Goal: Information Seeking & Learning: Learn about a topic

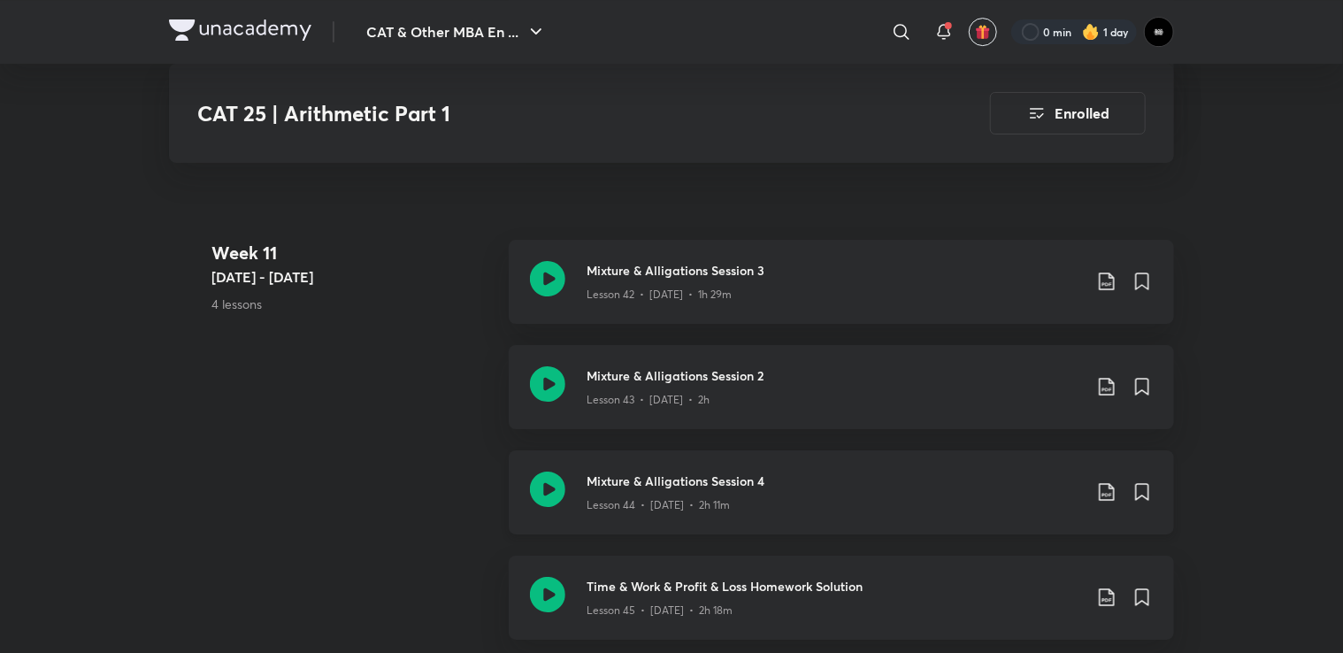
scroll to position [6195, 0]
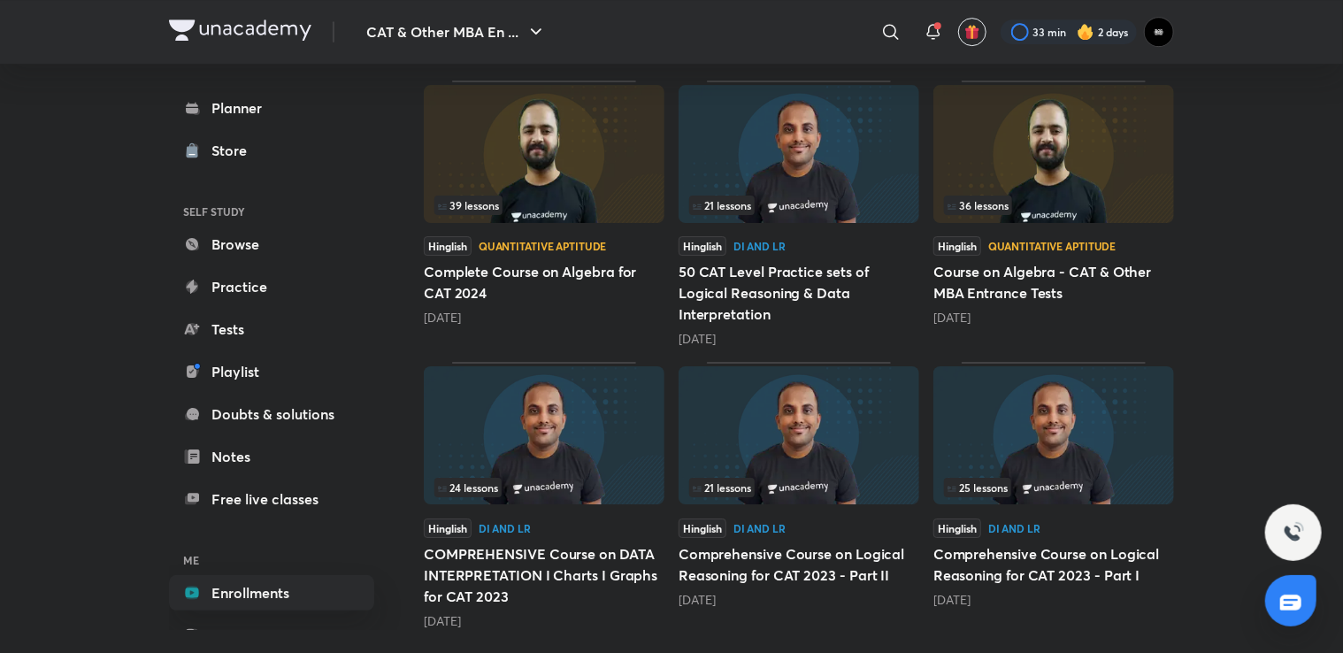
scroll to position [2909, 0]
click at [1079, 123] on img at bounding box center [1054, 152] width 241 height 138
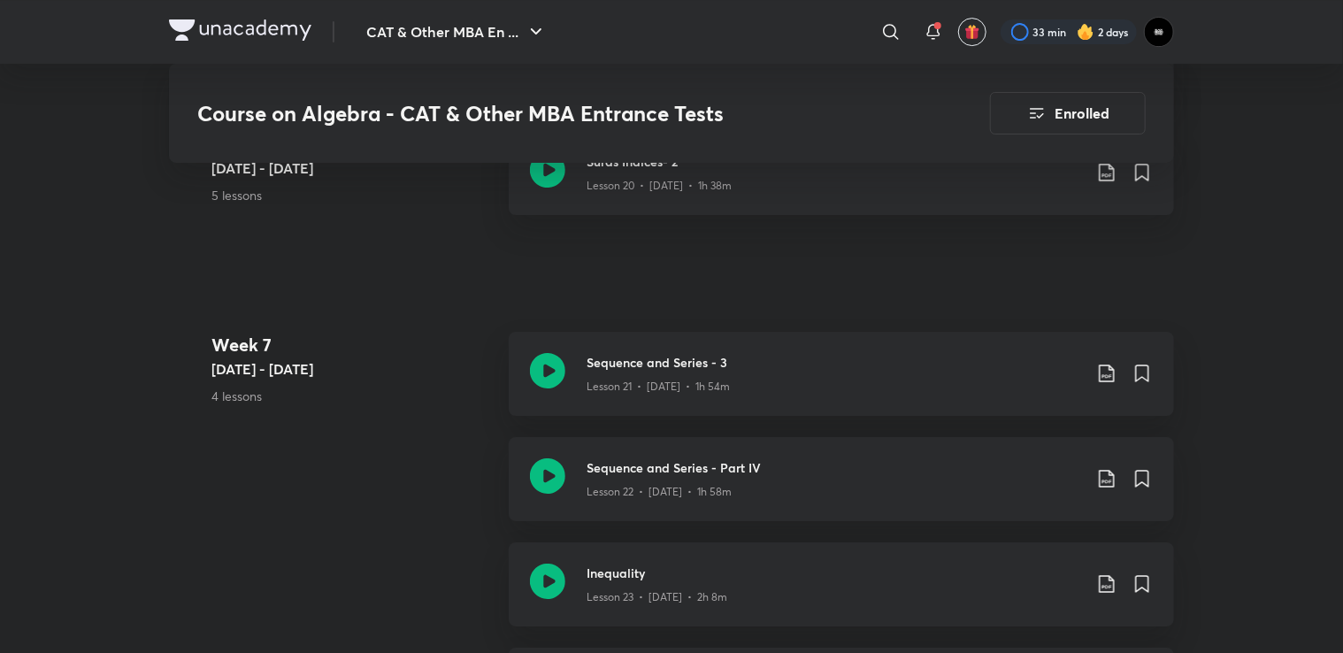
scroll to position [3097, 0]
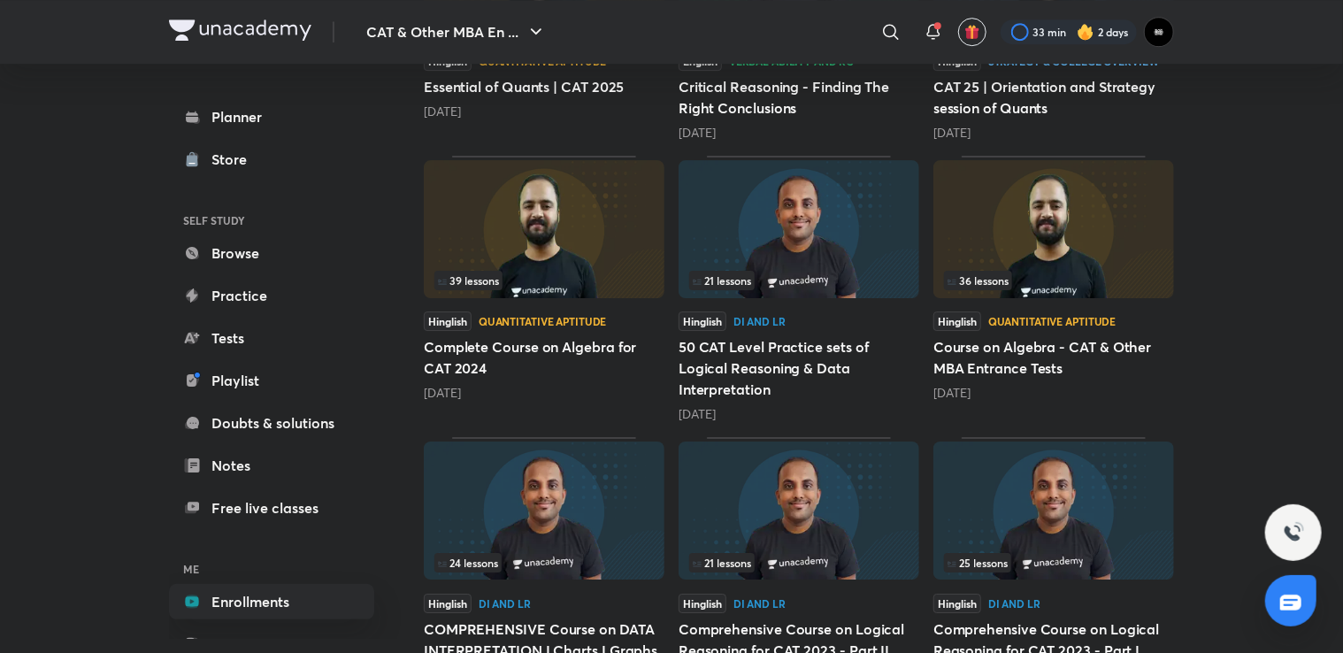
scroll to position [2909, 0]
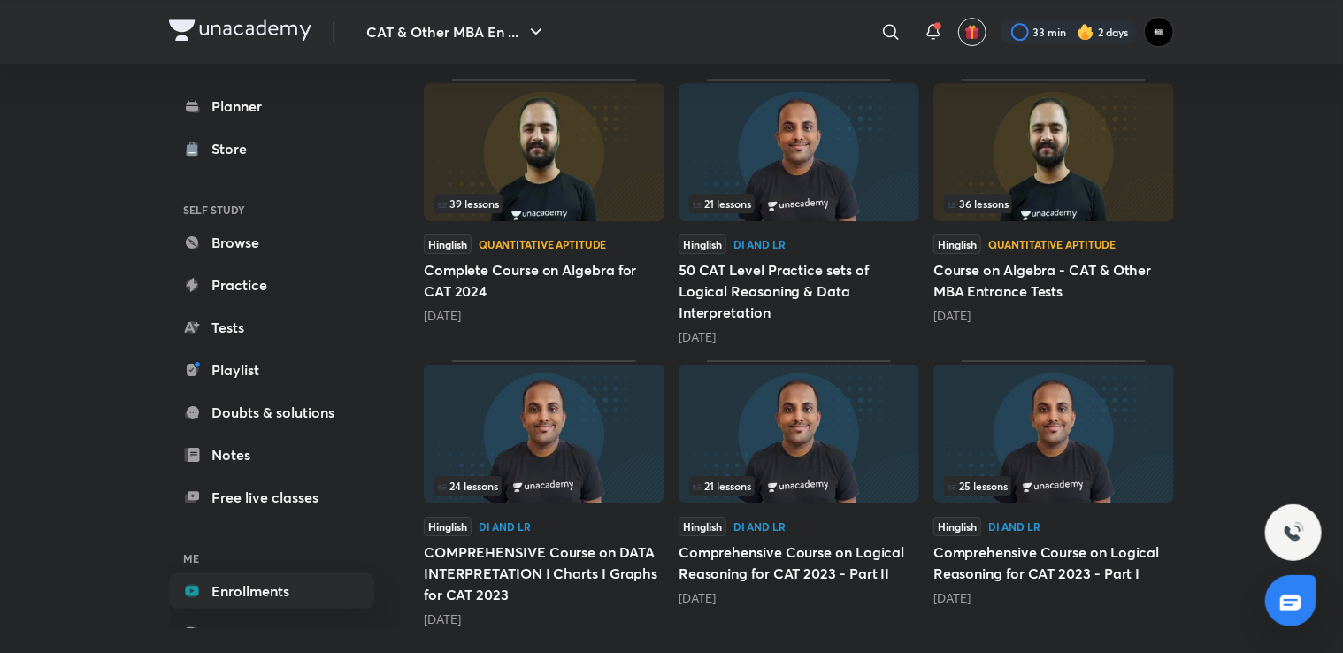
click at [862, 410] on img at bounding box center [799, 434] width 241 height 138
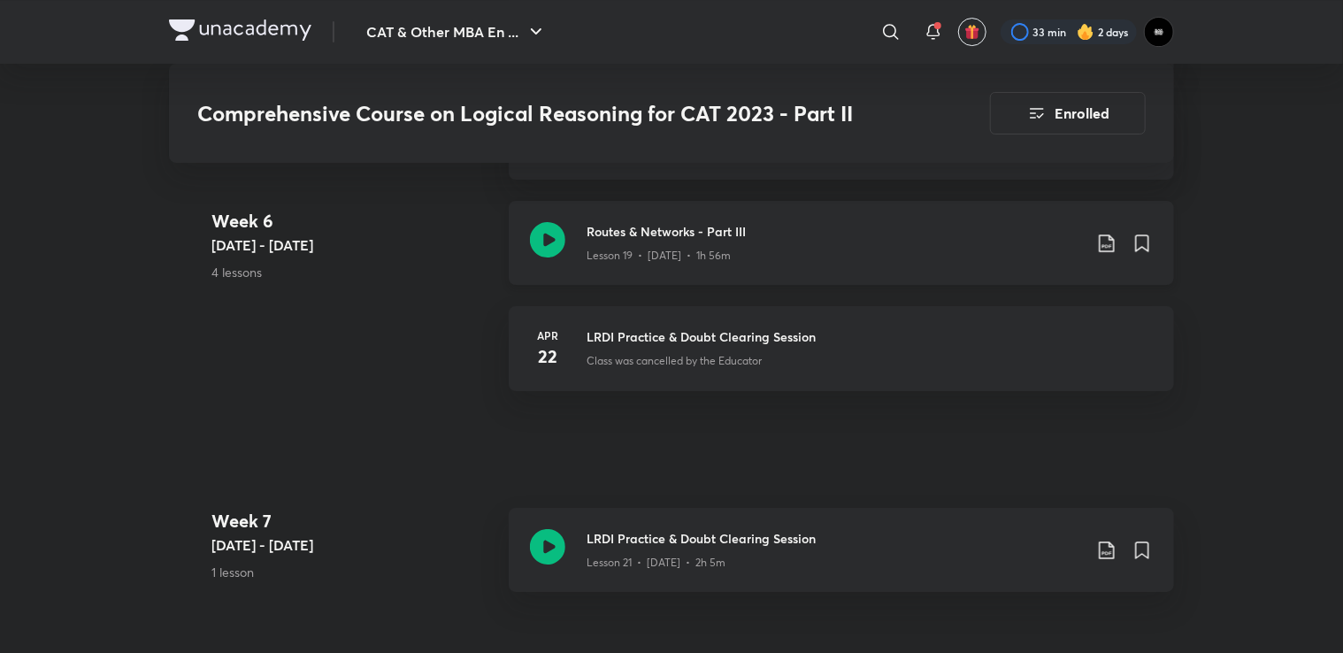
scroll to position [3009, 0]
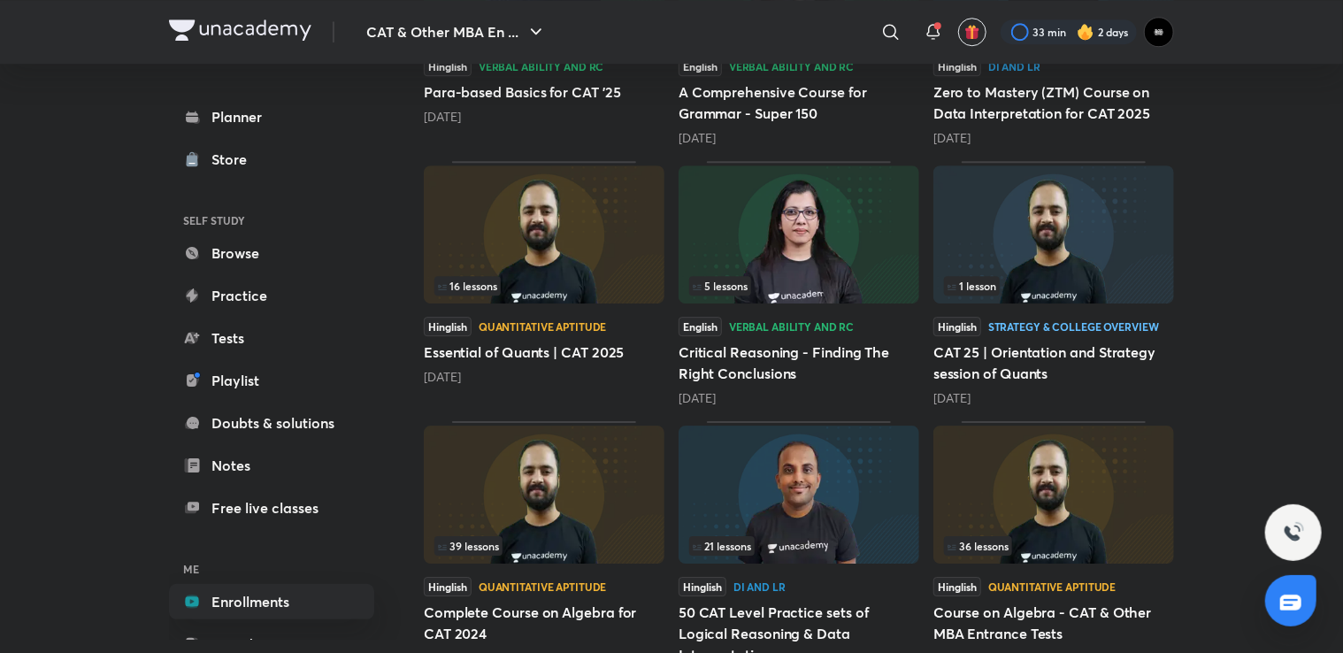
scroll to position [2909, 0]
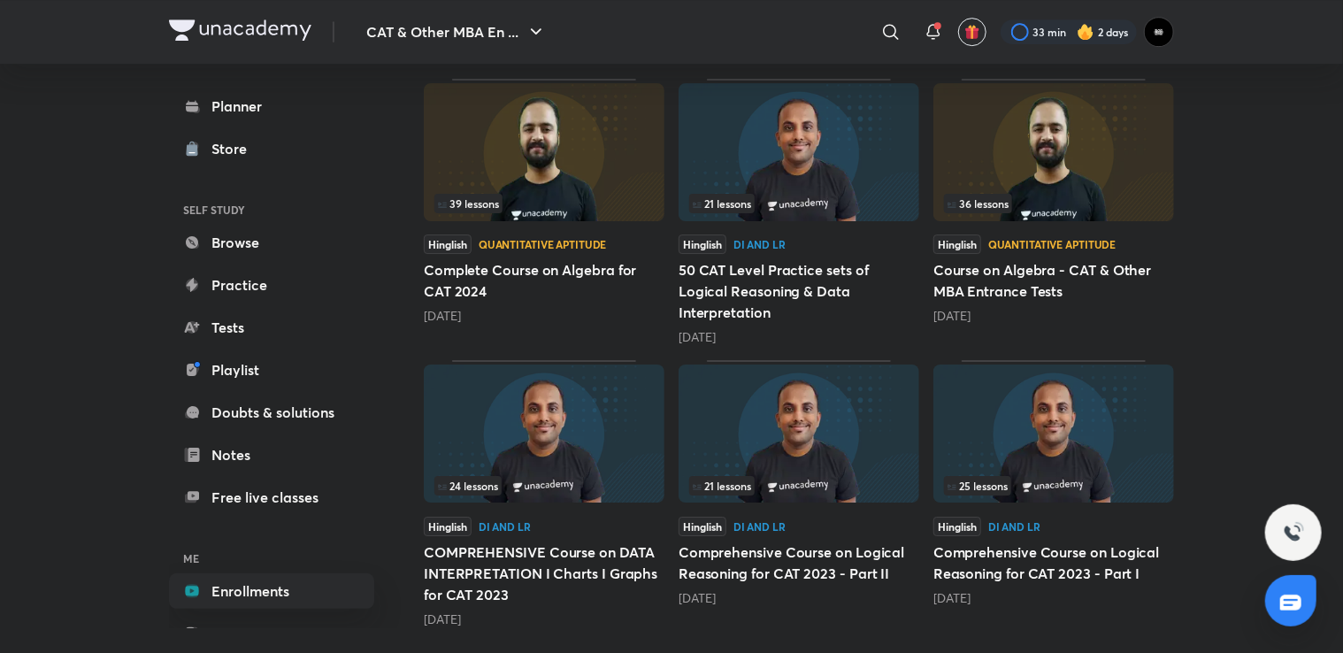
click at [821, 168] on img at bounding box center [799, 152] width 241 height 138
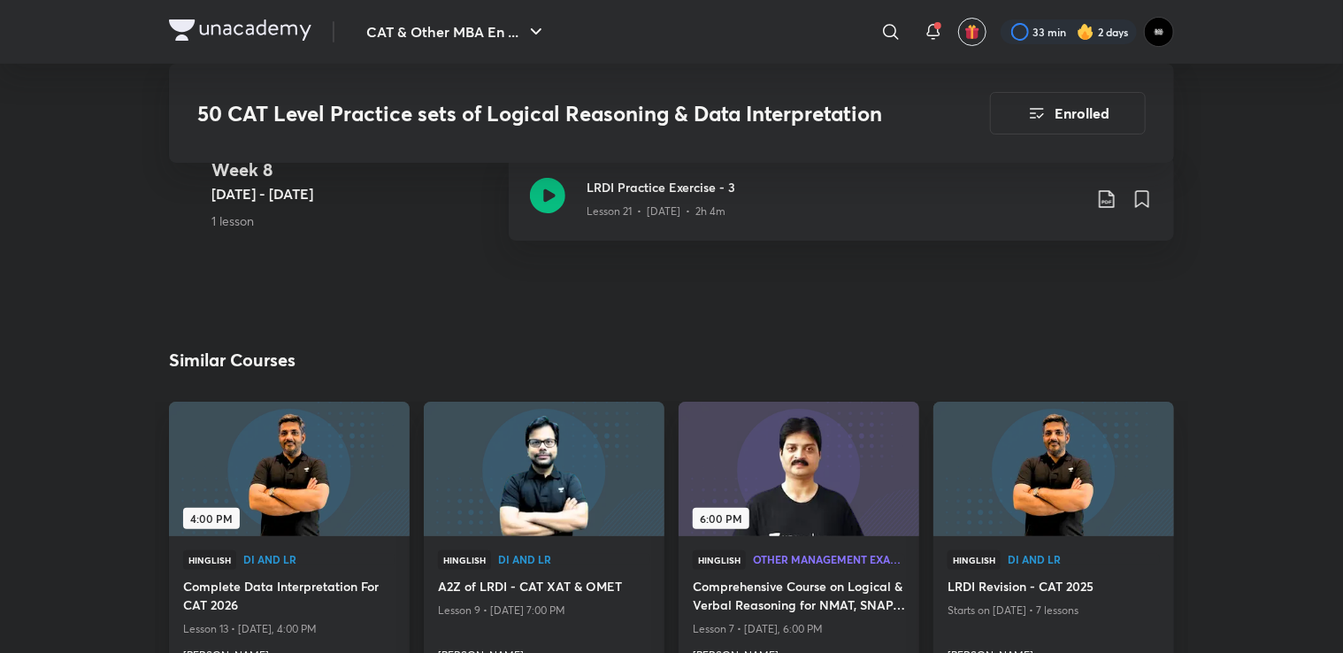
scroll to position [3097, 0]
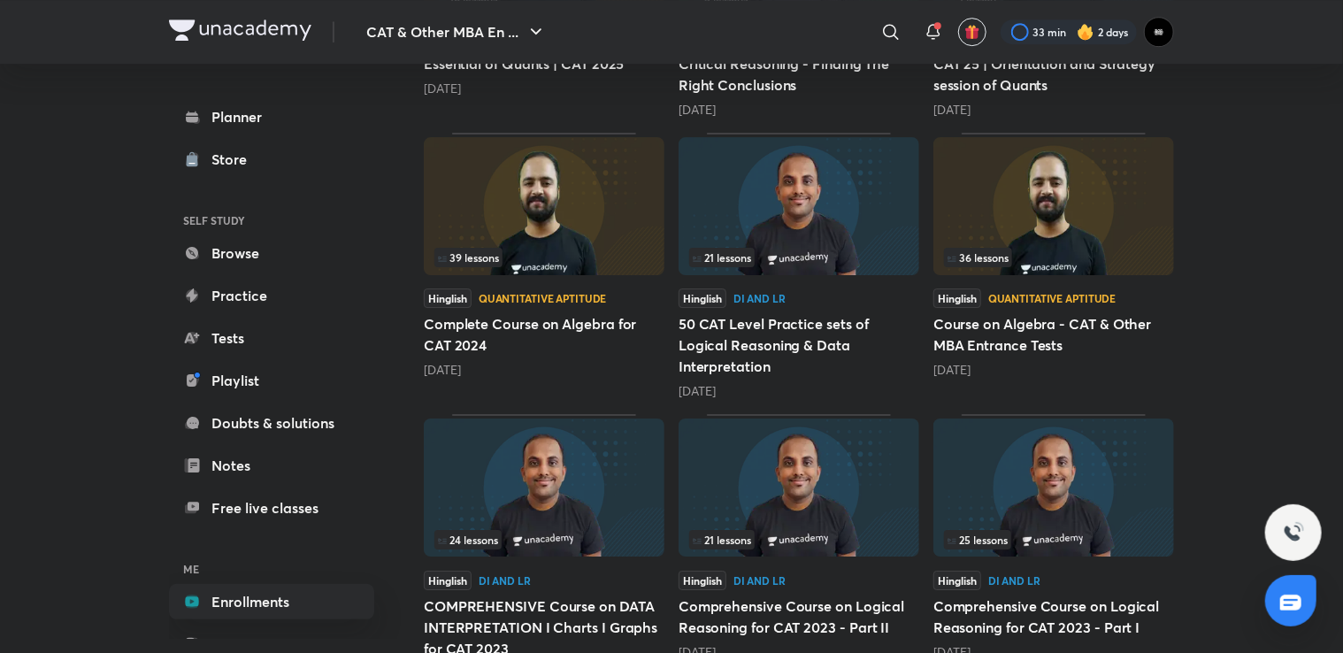
scroll to position [2909, 0]
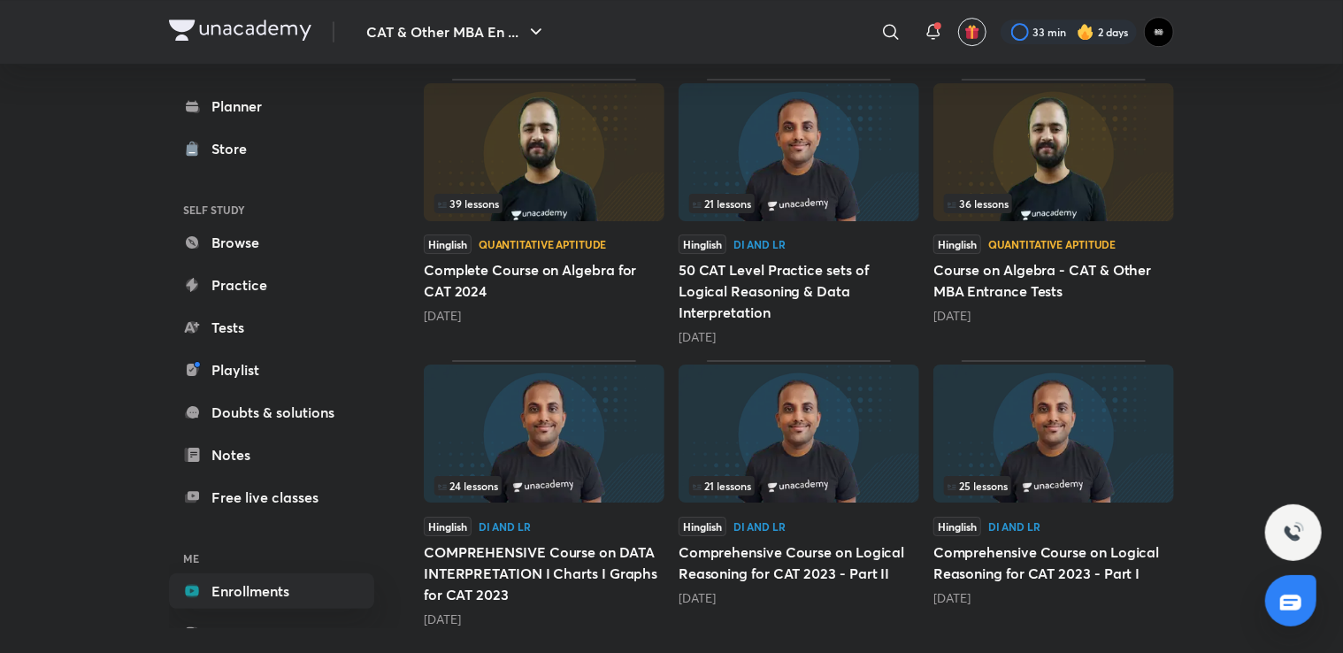
click at [620, 402] on img at bounding box center [544, 434] width 241 height 138
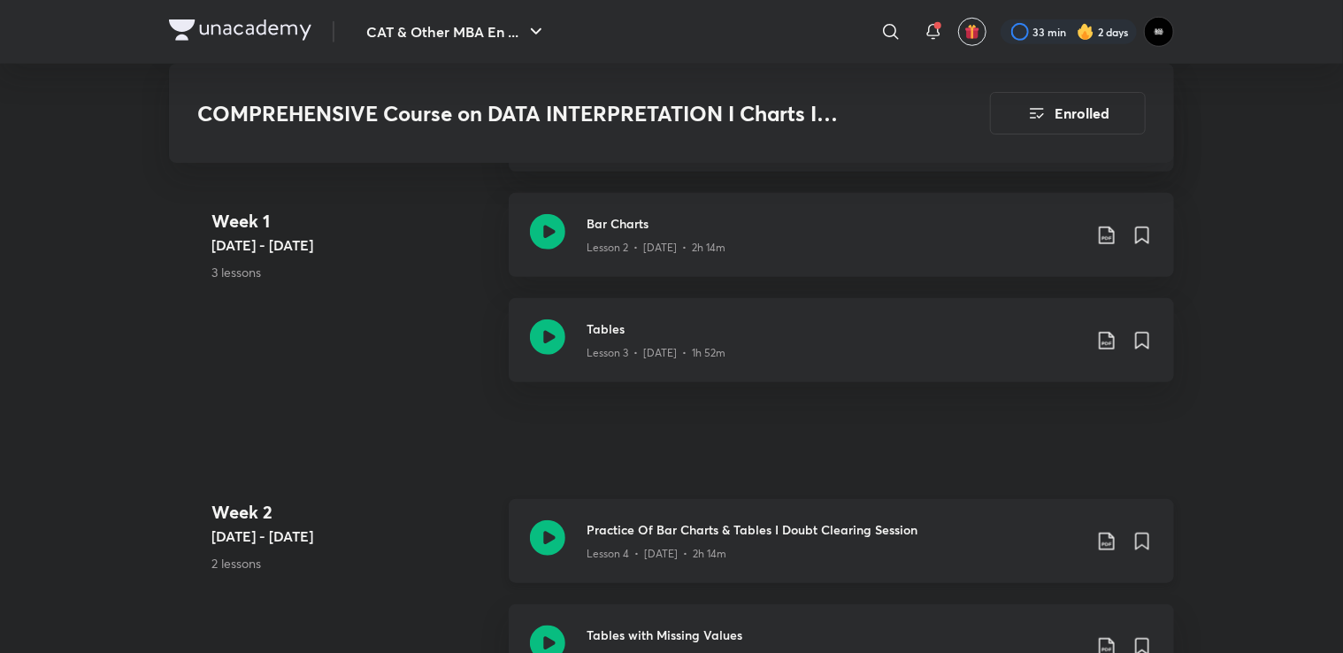
scroll to position [442, 0]
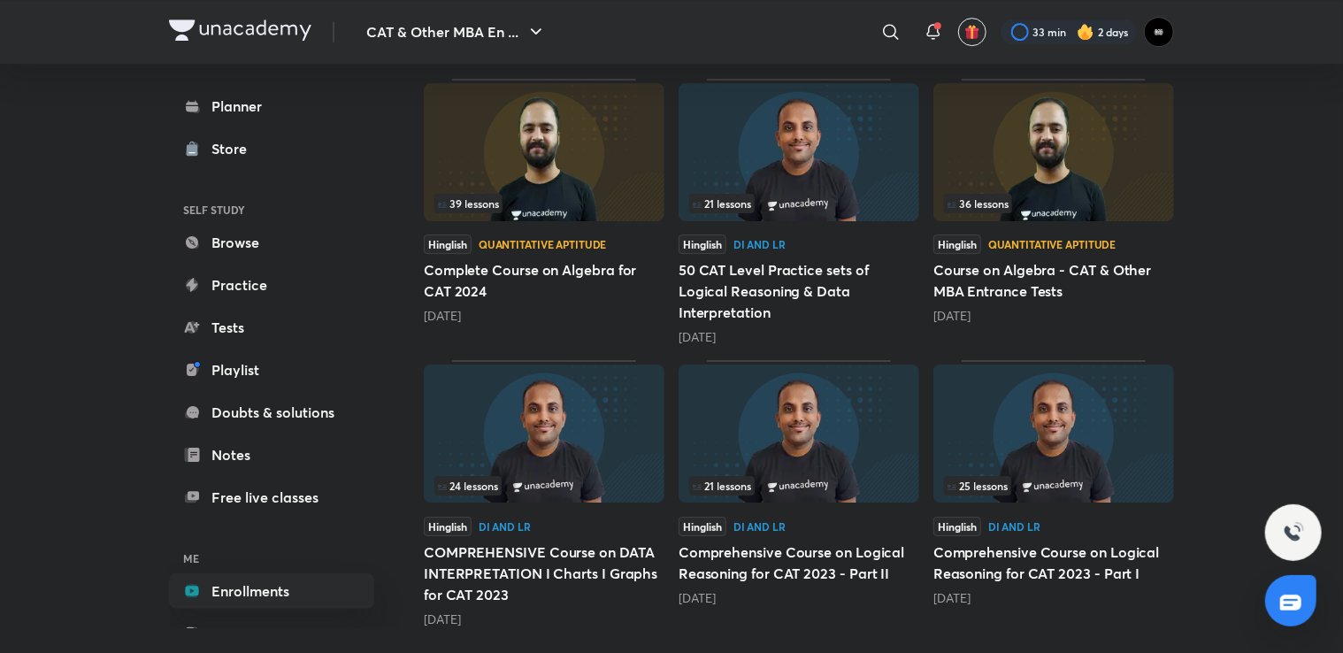
scroll to position [2820, 0]
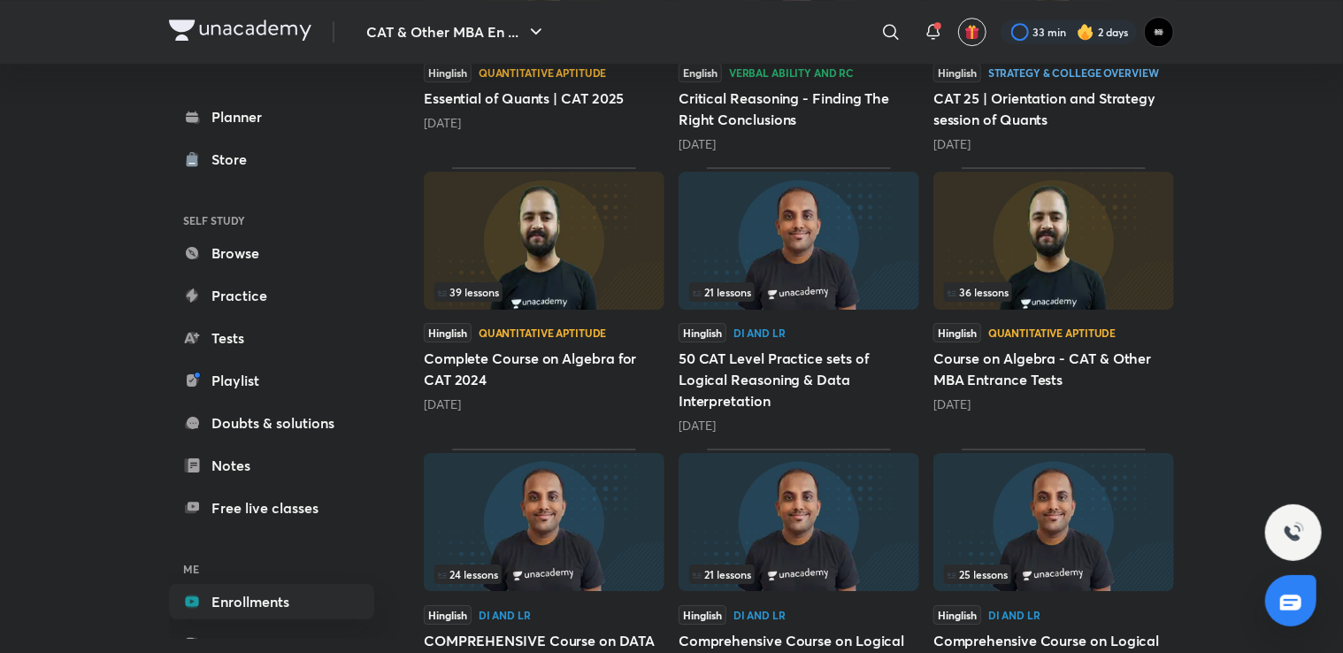
click at [599, 236] on img at bounding box center [544, 241] width 241 height 138
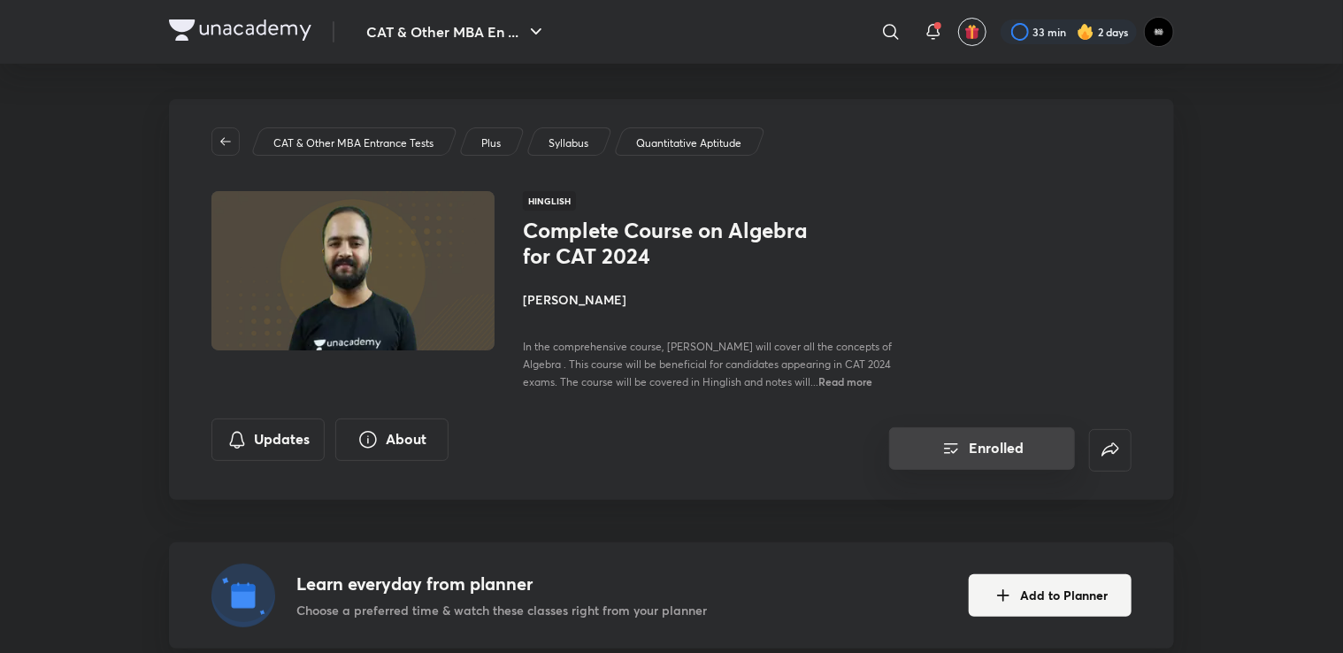
click at [1002, 442] on button "Enrolled" at bounding box center [982, 448] width 186 height 42
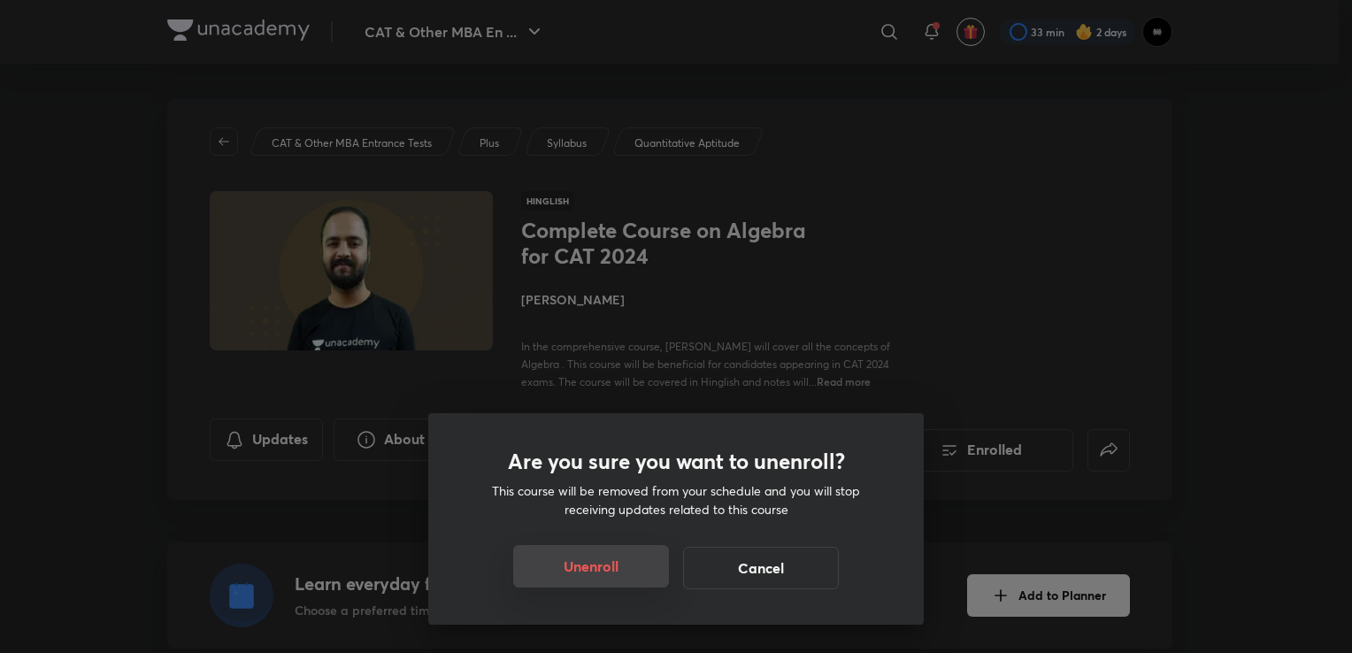
click at [645, 564] on button "Unenroll" at bounding box center [591, 566] width 156 height 42
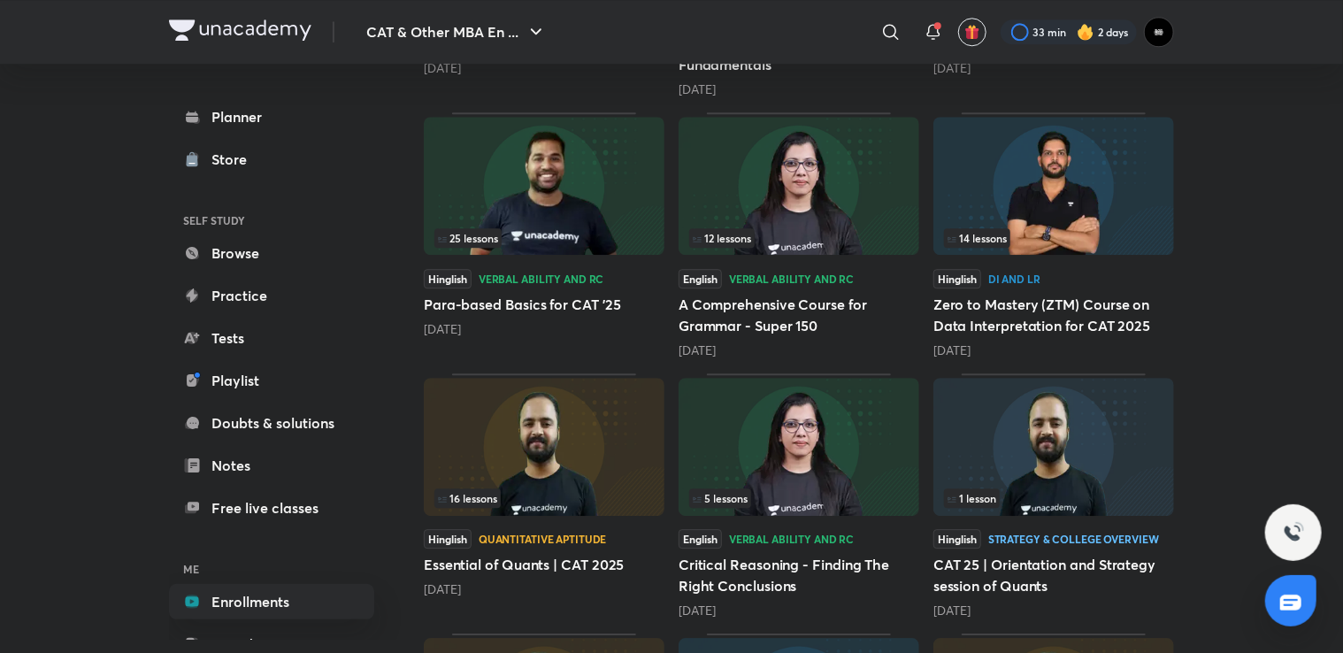
scroll to position [2389, 0]
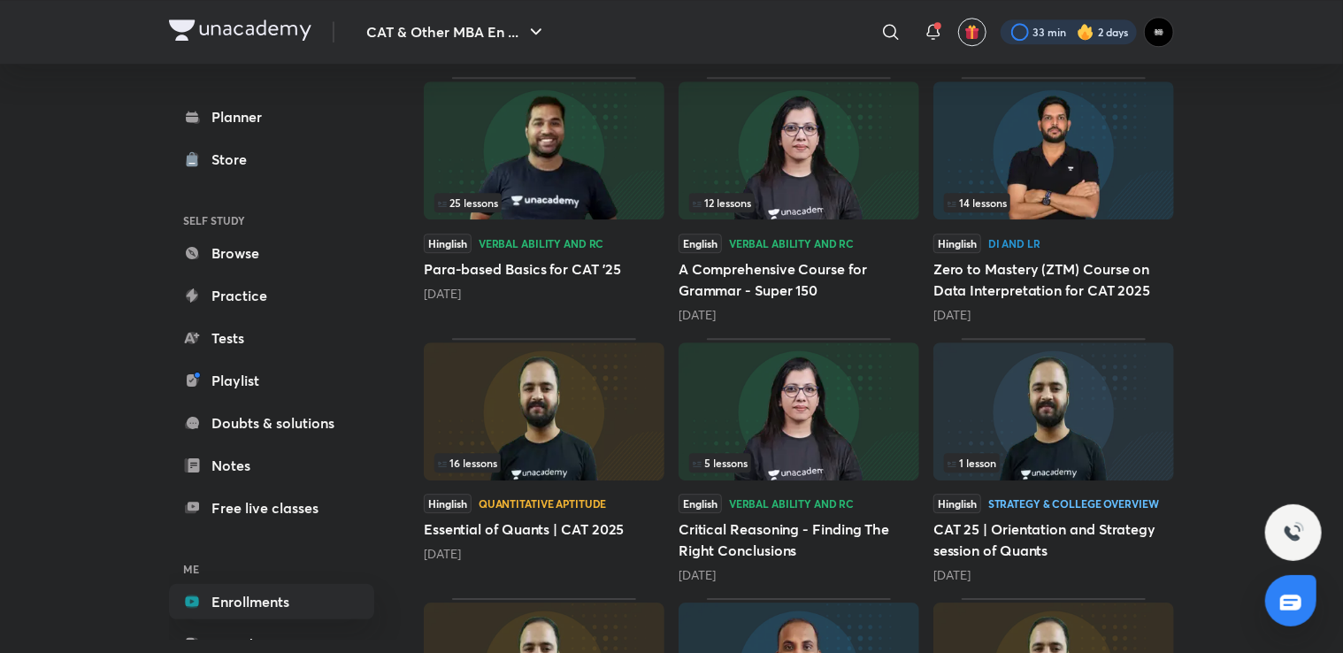
click at [1075, 42] on div at bounding box center [1069, 31] width 136 height 25
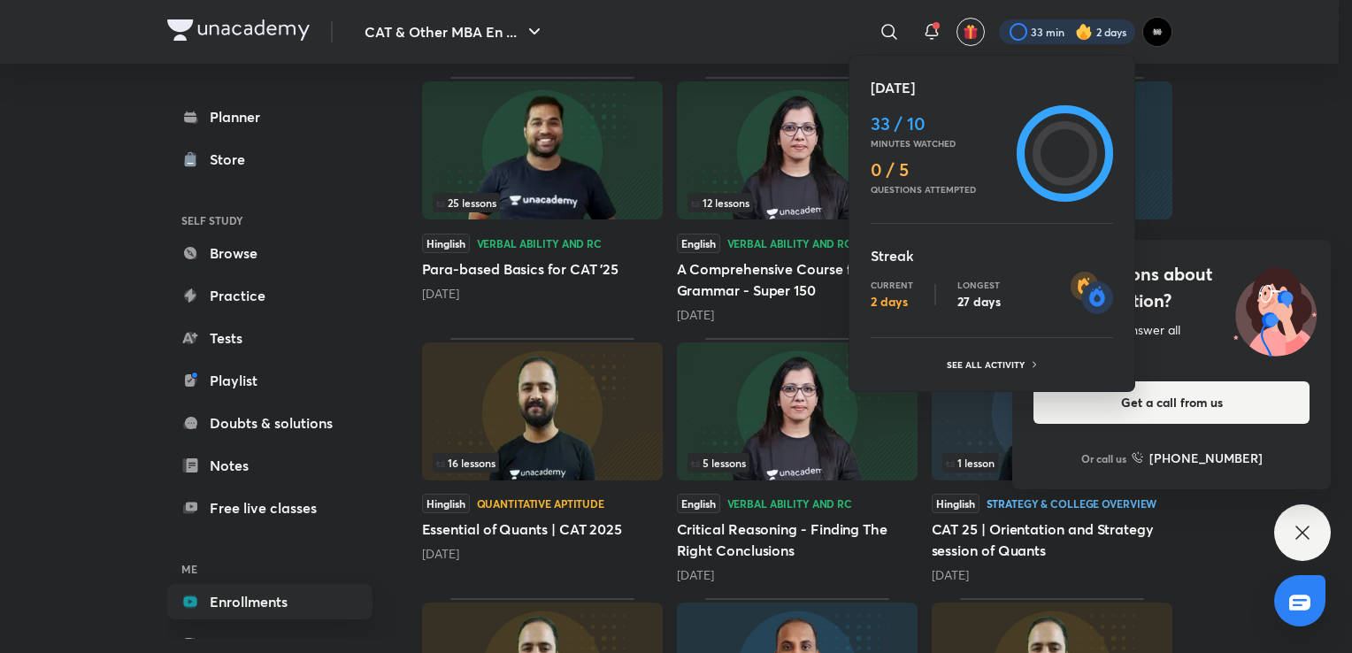
click at [1077, 33] on div at bounding box center [676, 326] width 1352 height 653
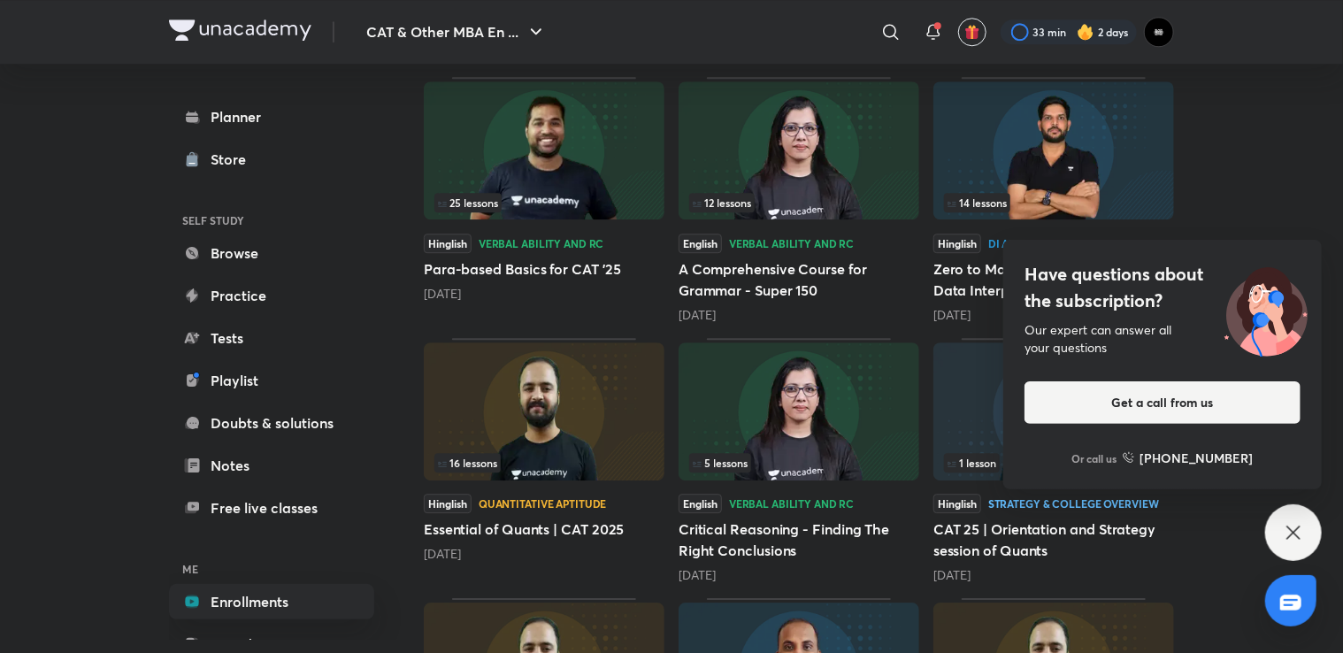
click at [1289, 536] on icon at bounding box center [1293, 532] width 21 height 21
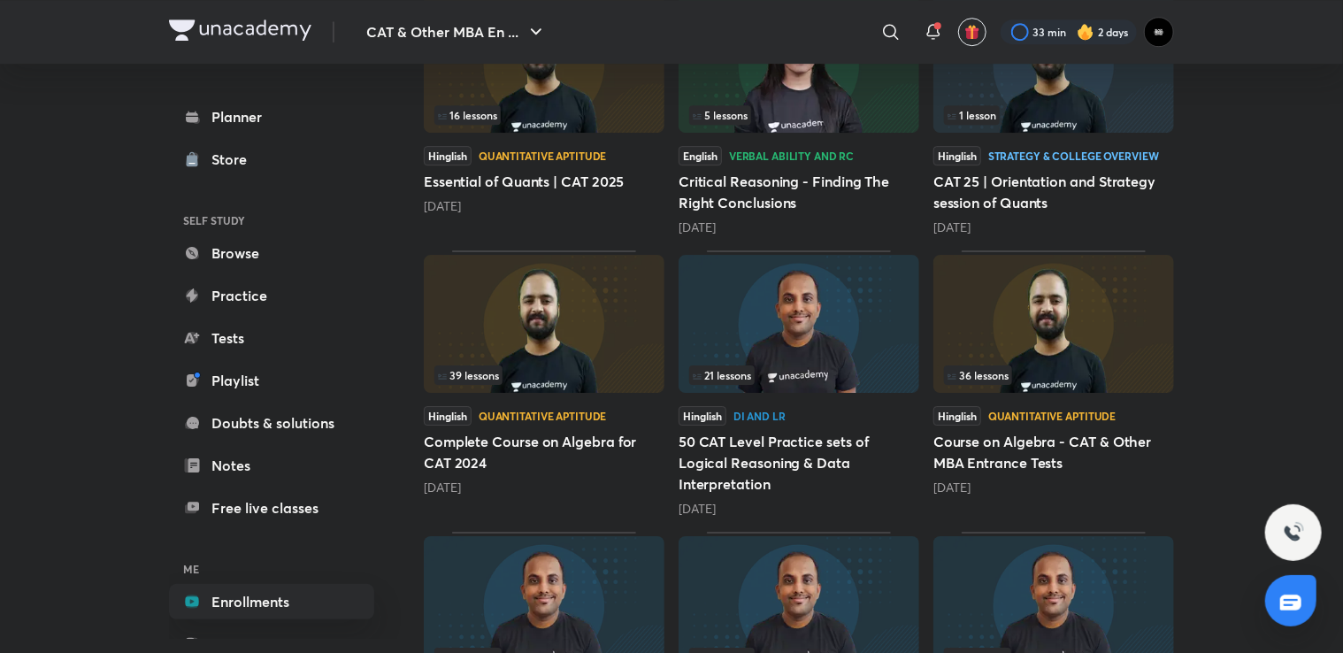
scroll to position [2909, 0]
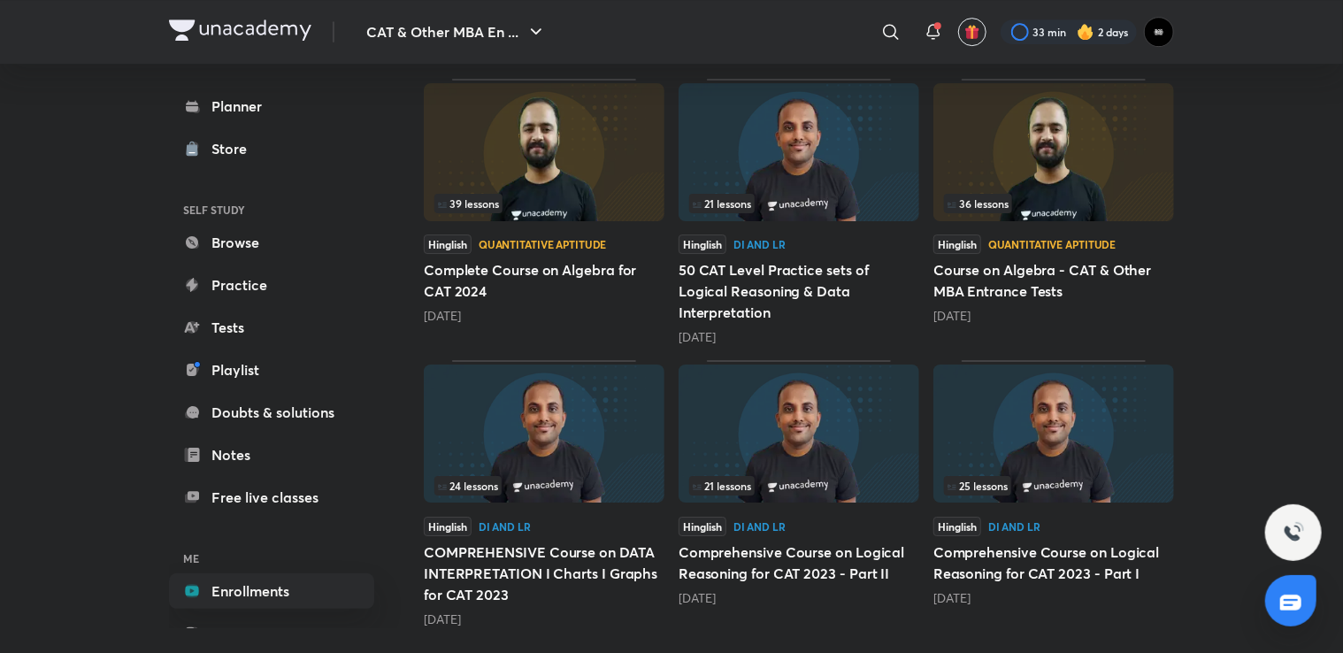
click at [825, 400] on img at bounding box center [799, 434] width 241 height 138
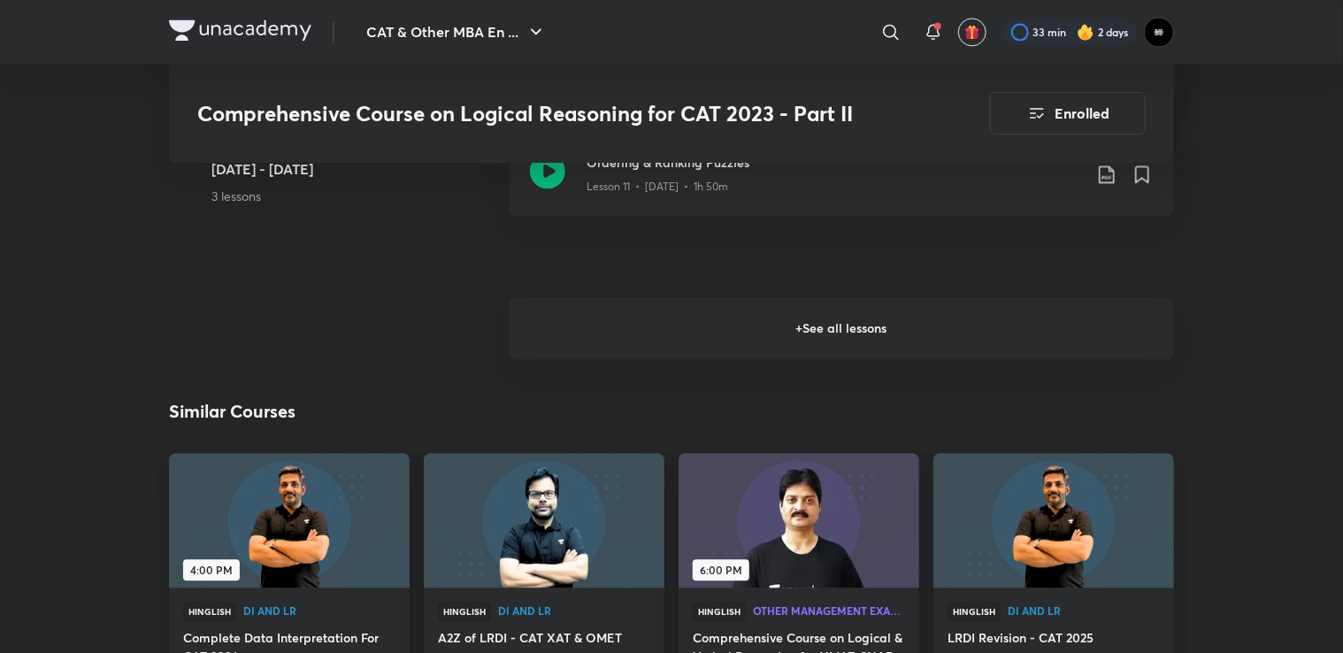
scroll to position [2035, 0]
click at [922, 352] on h6 "+ See all lessons" at bounding box center [842, 329] width 666 height 62
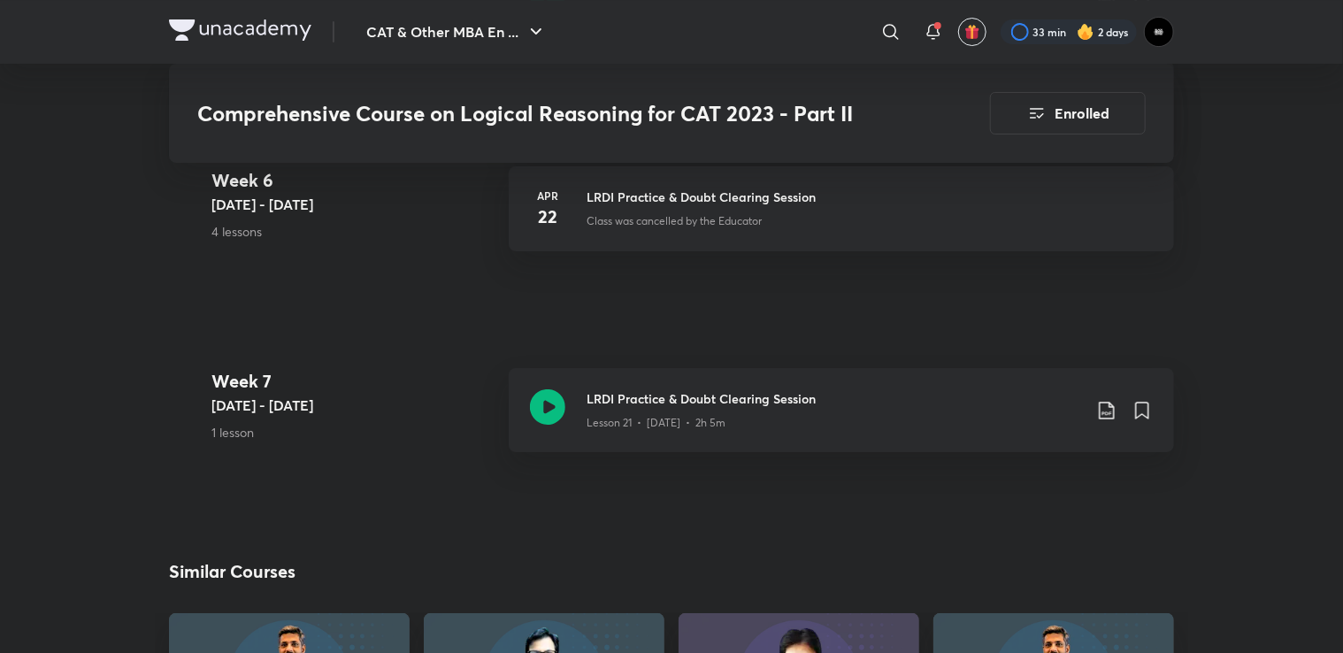
scroll to position [3009, 0]
